Goal: Task Accomplishment & Management: Complete application form

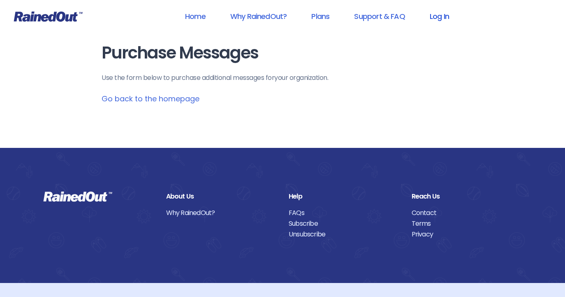
click at [441, 16] on link "Log In" at bounding box center [439, 16] width 41 height 19
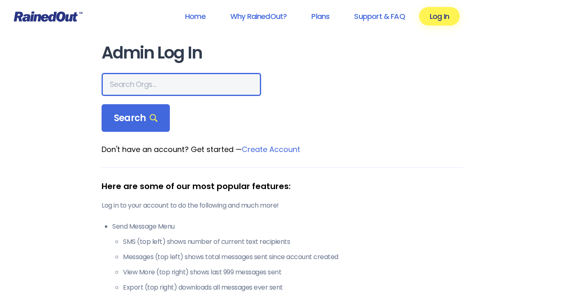
click at [183, 85] on input "text" at bounding box center [182, 84] width 160 height 23
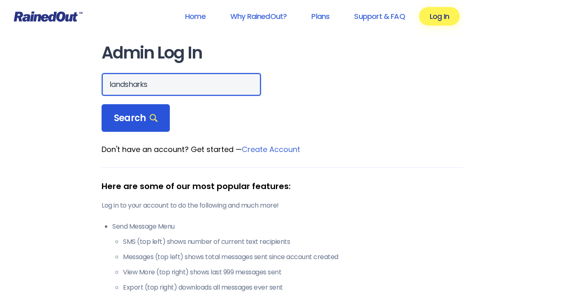
type input "landsharks"
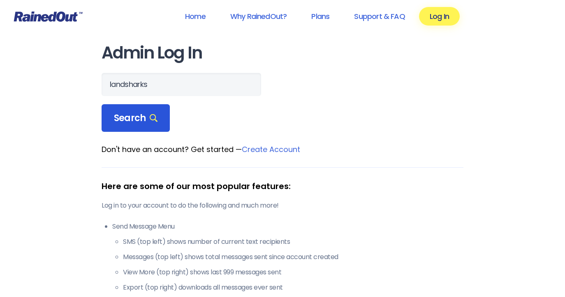
click at [135, 127] on div "Search" at bounding box center [136, 118] width 68 height 28
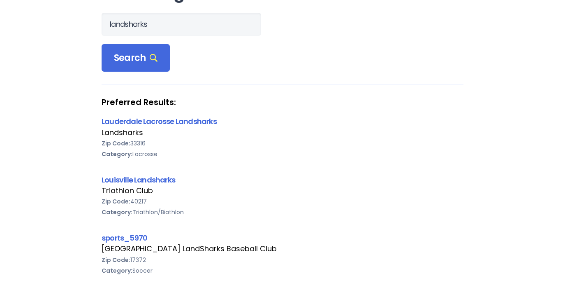
scroll to position [72, 0]
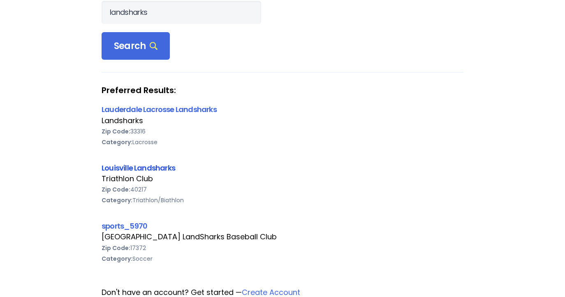
click at [147, 166] on link "Louisville Landsharks" at bounding box center [139, 167] width 74 height 10
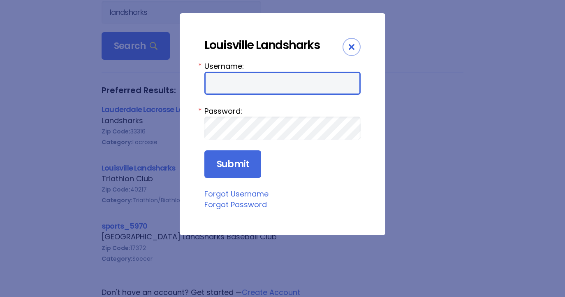
click at [284, 85] on input "Username:" at bounding box center [282, 83] width 156 height 23
type input "Sharky"
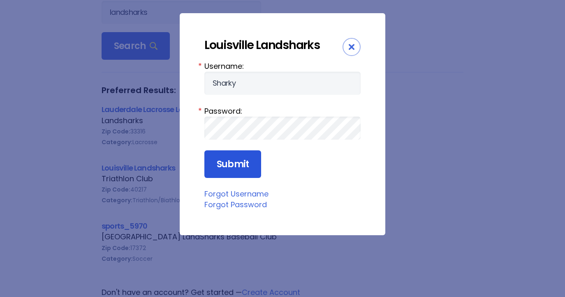
click at [236, 153] on input "Submit" at bounding box center [232, 164] width 57 height 28
